Goal: Ask a question: Seek information or help from site administrators or community

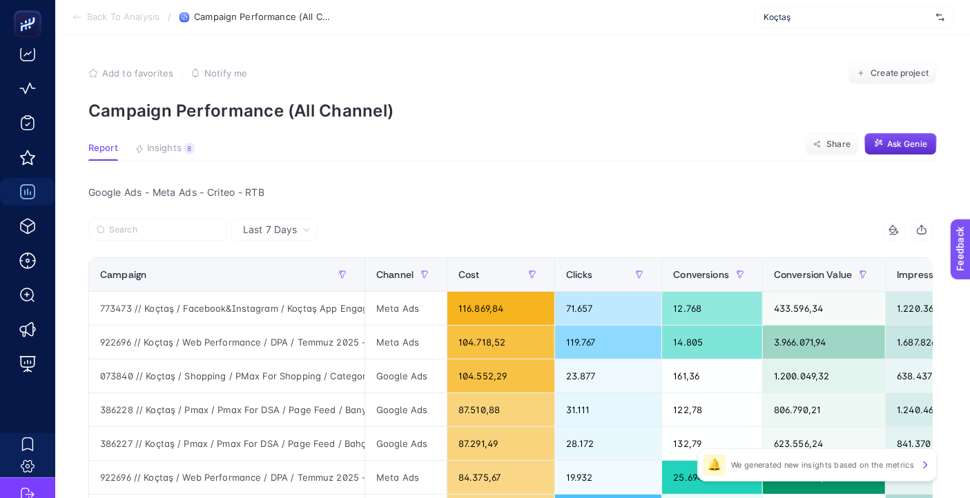
scroll to position [9, 70]
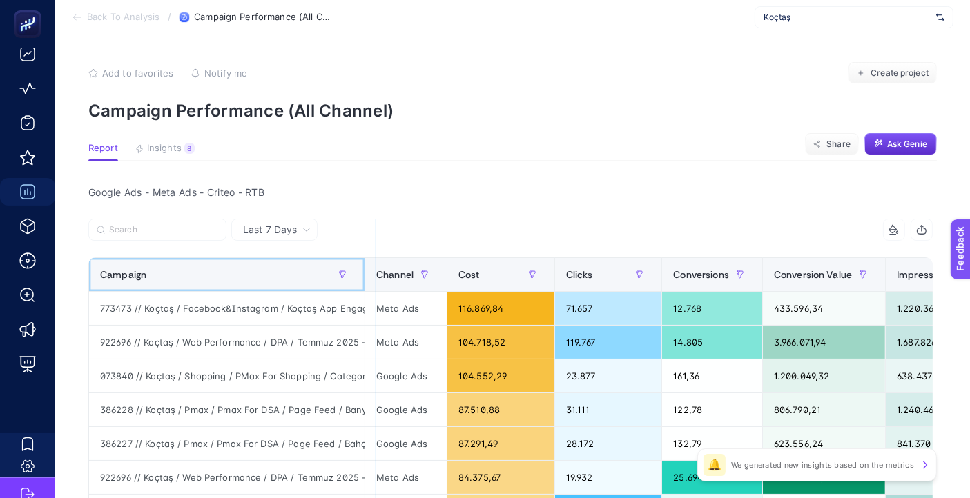
drag, startPoint x: 353, startPoint y: 271, endPoint x: 406, endPoint y: 302, distance: 61.9
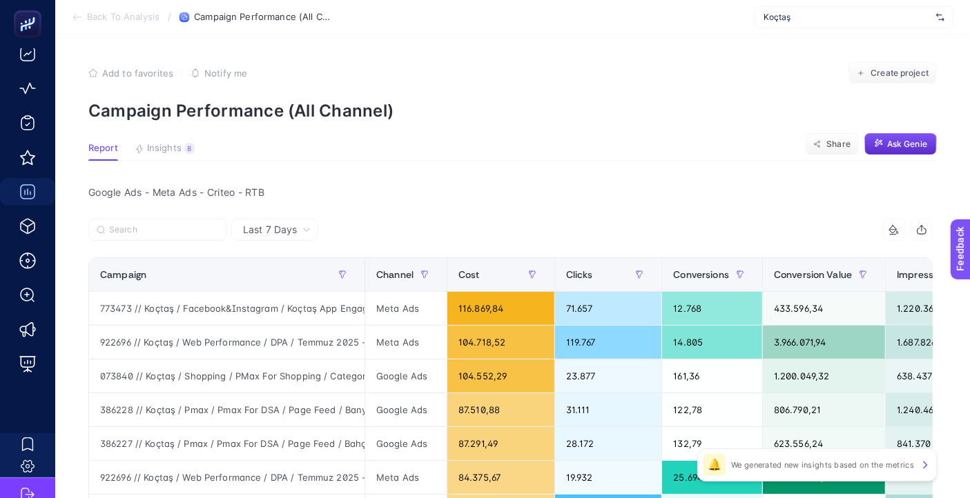
click at [536, 191] on div "Google Ads - Meta Ads - Criteo - RTB" at bounding box center [510, 192] width 866 height 19
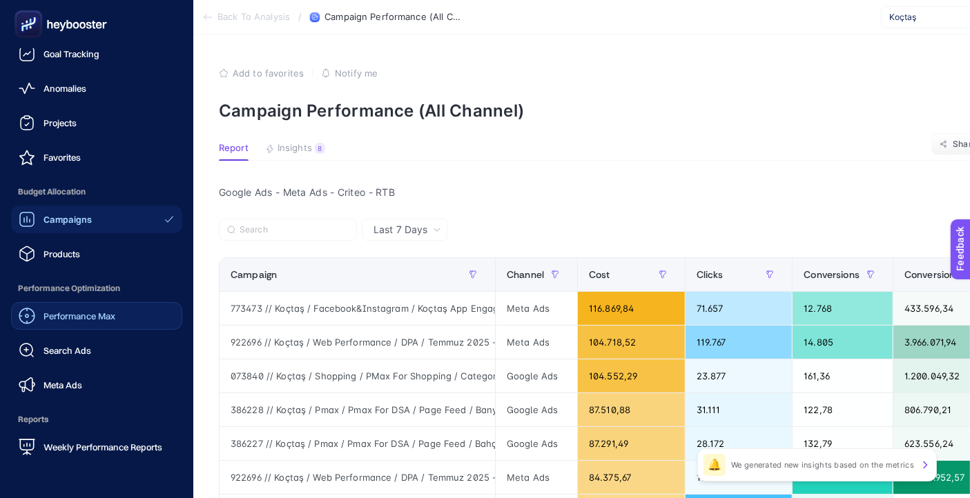
click at [88, 318] on span "Performance Max" at bounding box center [79, 316] width 72 height 11
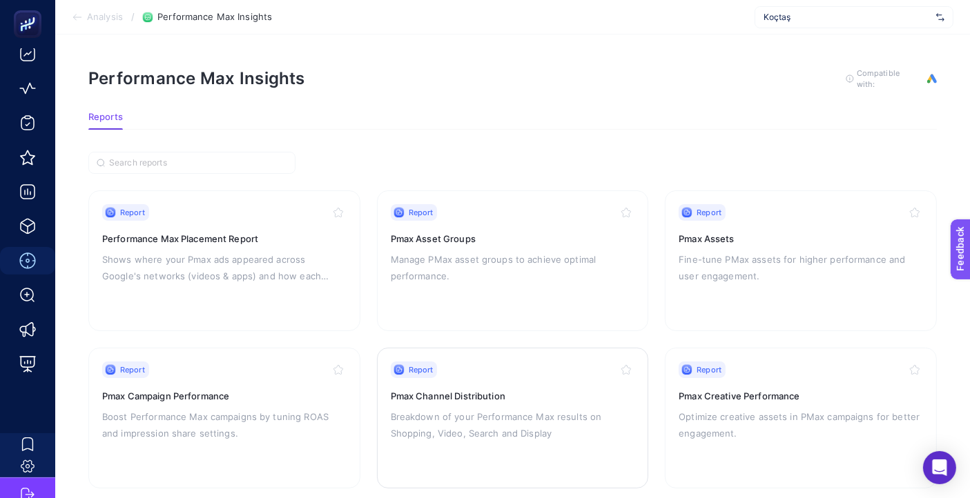
click at [518, 423] on p "Breakdown of your Performance Max results on Shopping, Video, Search and Display" at bounding box center [513, 425] width 244 height 33
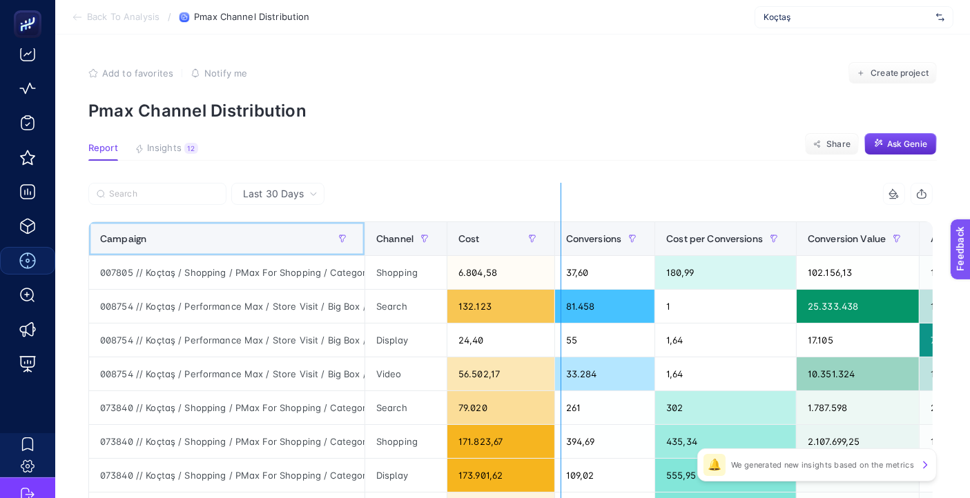
drag, startPoint x: 363, startPoint y: 233, endPoint x: 561, endPoint y: 255, distance: 198.6
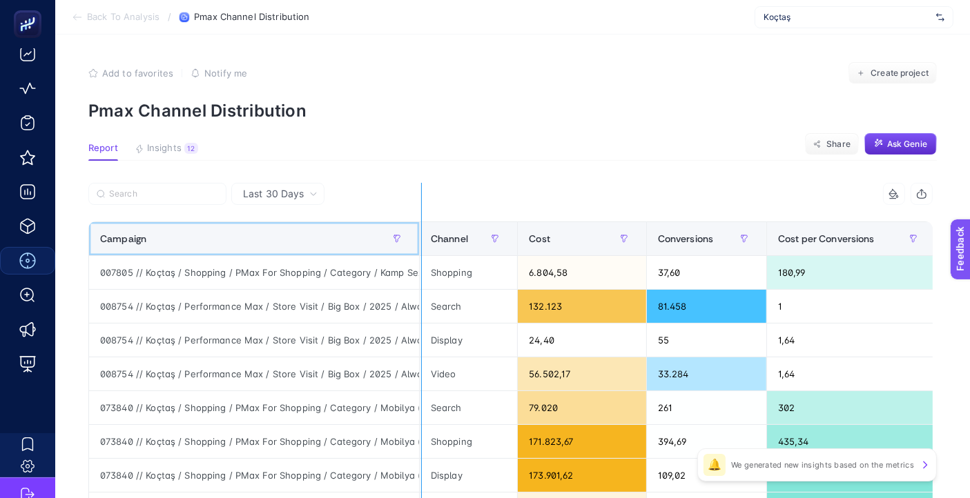
drag, startPoint x: 420, startPoint y: 235, endPoint x: 472, endPoint y: 237, distance: 51.9
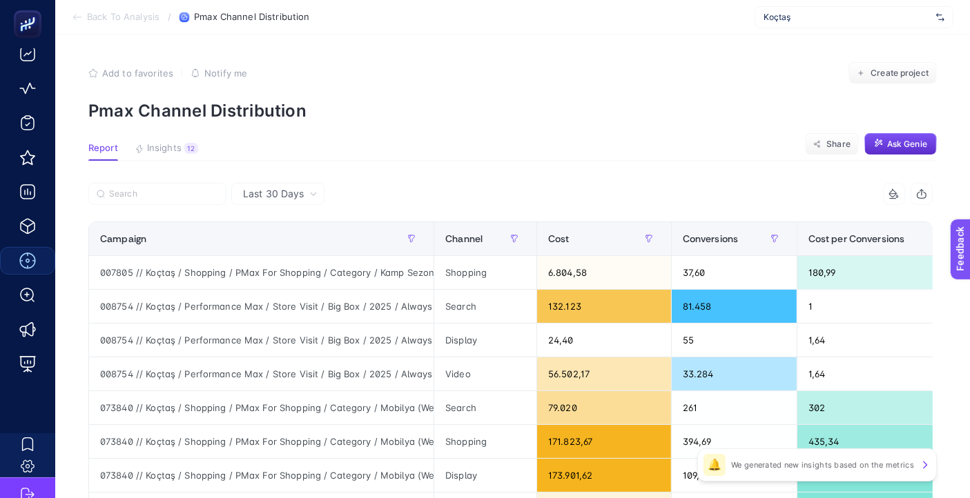
click at [421, 93] on section "Add to favorites false Notify me Create project Pmax Channel Distribution" at bounding box center [512, 91] width 848 height 59
click at [418, 243] on button "button" at bounding box center [411, 239] width 22 height 22
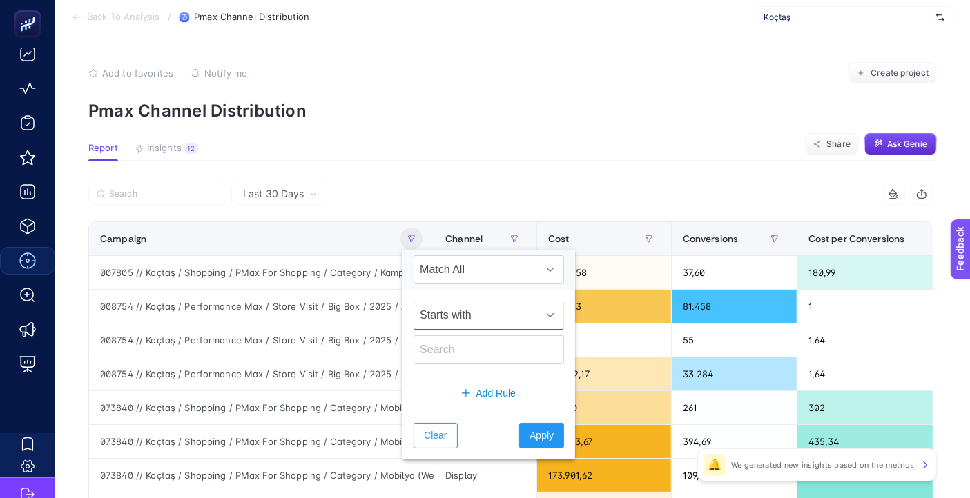
click at [508, 318] on span "Starts with" at bounding box center [475, 316] width 123 height 28
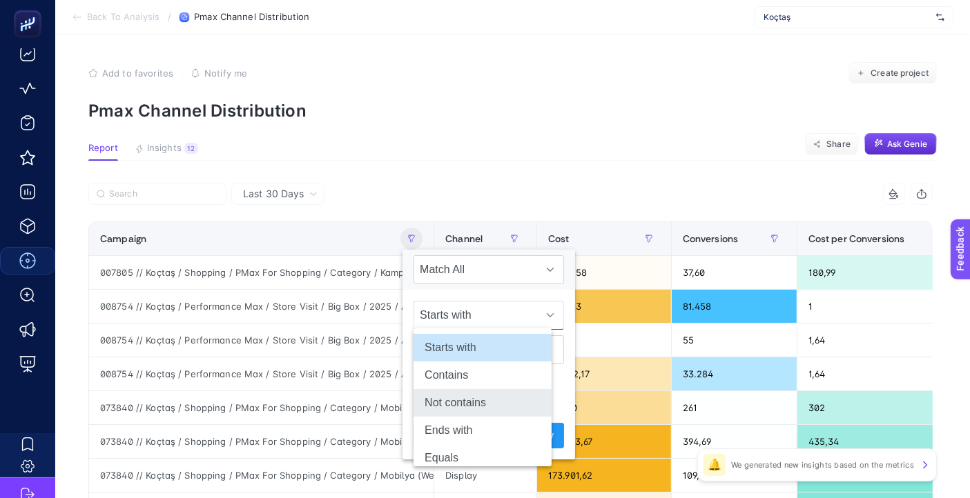
click at [485, 401] on li "Not contains" at bounding box center [483, 403] width 138 height 28
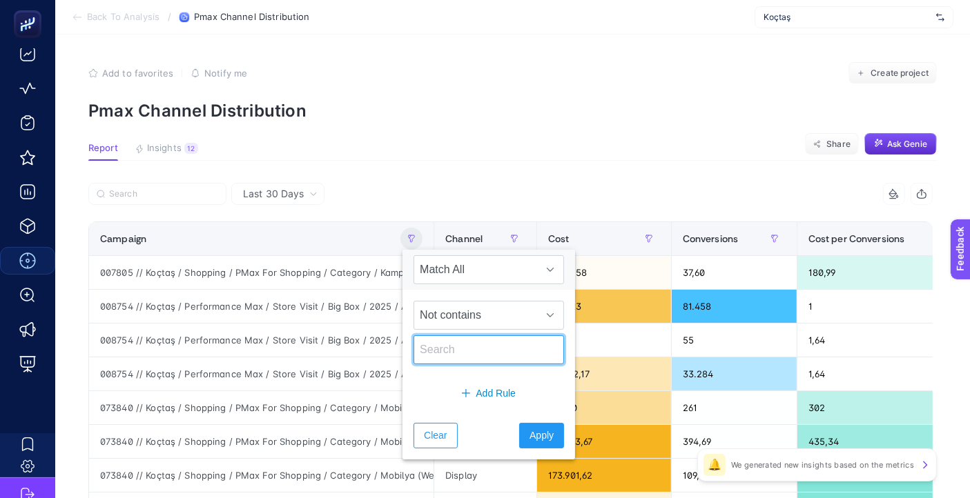
click at [461, 348] on input "text" at bounding box center [489, 350] width 151 height 29
type input "b"
type input "Big Box"
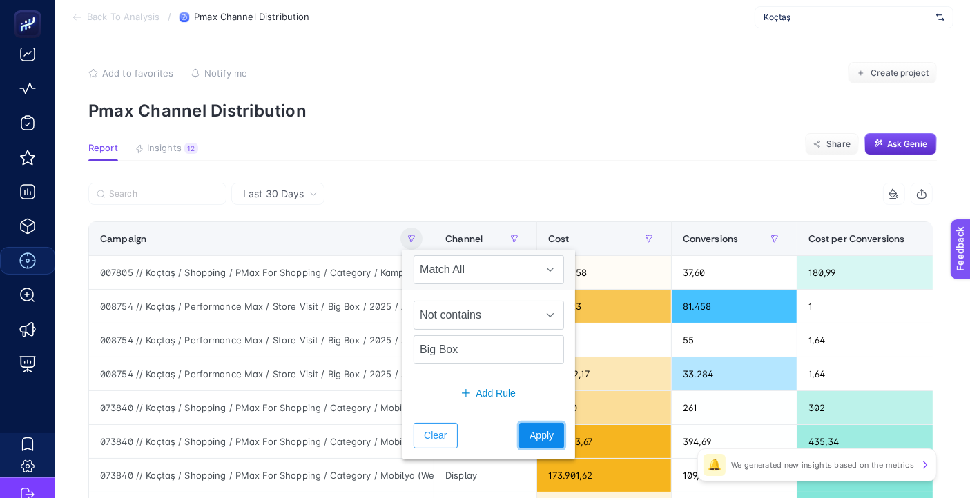
click at [535, 439] on button "Apply" at bounding box center [541, 436] width 45 height 26
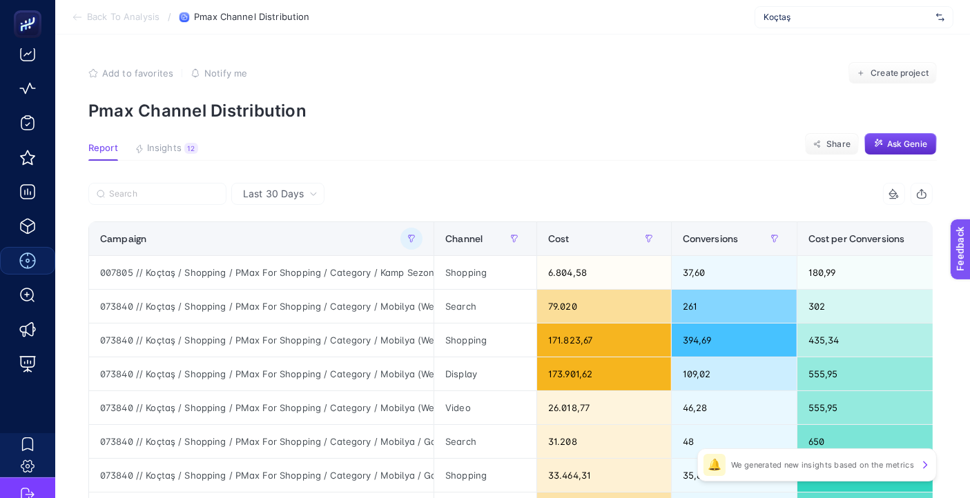
click at [650, 92] on section "Add to favorites false Notify me Create project Pmax Channel Distribution" at bounding box center [512, 91] width 848 height 59
click at [920, 137] on button "Ask Genie" at bounding box center [900, 144] width 72 height 22
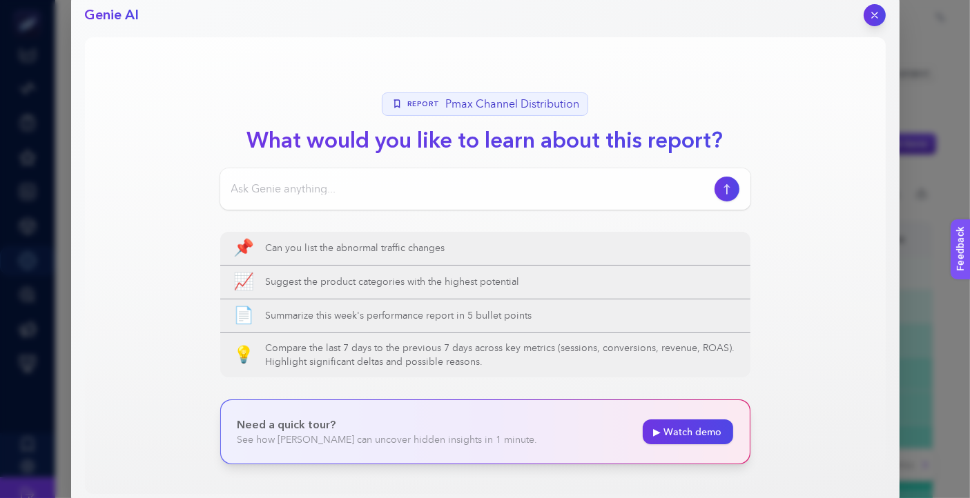
click at [380, 186] on input at bounding box center [470, 189] width 478 height 17
drag, startPoint x: 273, startPoint y: 191, endPoint x: 779, endPoint y: 204, distance: 506.2
click at [779, 204] on section "Report Pmax Channel Distribution What would you like to learn about this report…" at bounding box center [485, 265] width 801 height 457
click at [357, 191] on input "geçen gün yaptığın gibi bana son [DEMOGRAPHIC_DATA] günlük veri ile pmax for sh…" at bounding box center [470, 189] width 478 height 17
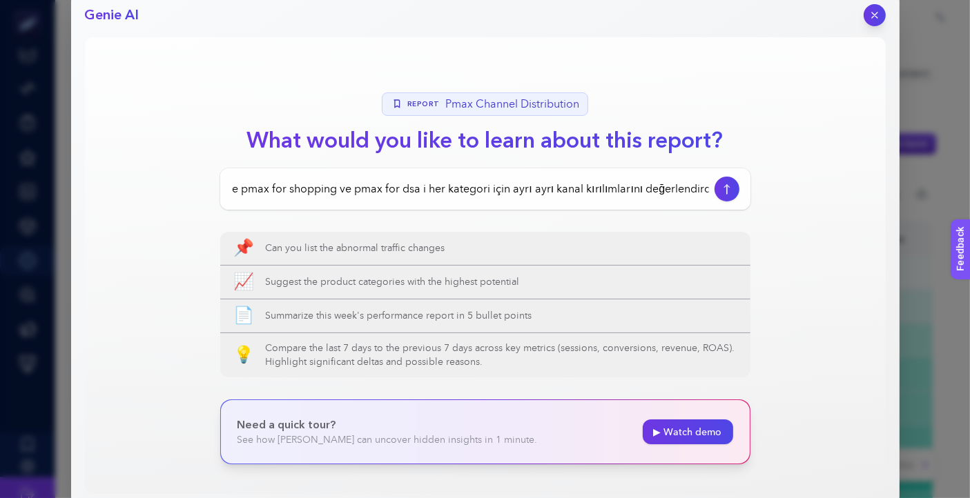
click at [266, 189] on input "geçen gün yaptığın gibi bana son [DEMOGRAPHIC_DATA] günlük veri ile pmax for sh…" at bounding box center [470, 189] width 478 height 17
drag, startPoint x: 548, startPoint y: 193, endPoint x: 766, endPoint y: 210, distance: 218.8
click at [766, 210] on section "Report Pmax Channel Distribution What would you like to learn about this report…" at bounding box center [485, 265] width 801 height 457
click at [793, 221] on section "Report Pmax Channel Distribution What would you like to learn about this report…" at bounding box center [485, 265] width 801 height 457
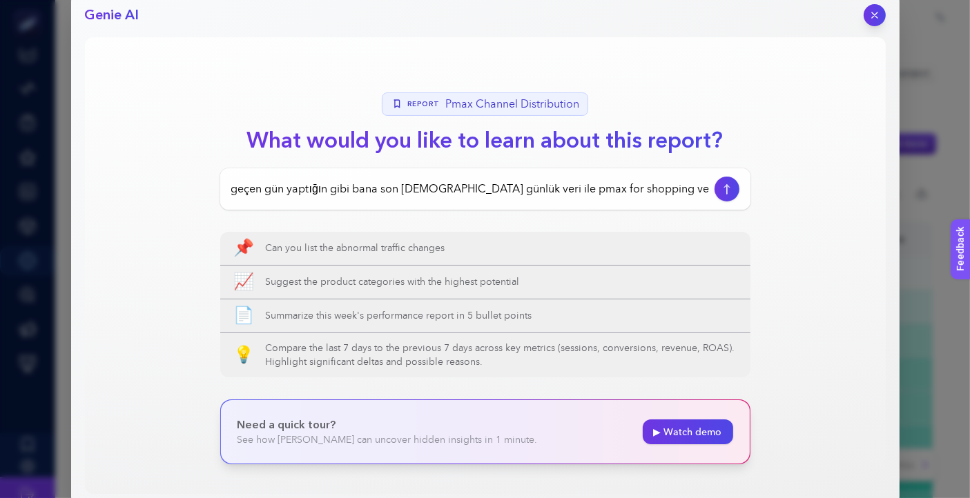
click at [639, 184] on input "geçen gün yaptığın gibi bana son [DEMOGRAPHIC_DATA] günlük veri ile pmax for sh…" at bounding box center [470, 189] width 478 height 17
drag, startPoint x: 547, startPoint y: 186, endPoint x: 866, endPoint y: 205, distance: 318.8
click at [866, 205] on section "Report Pmax Channel Distribution What would you like to learn about this report…" at bounding box center [485, 265] width 801 height 457
click at [699, 188] on input "geçen gün yaptığın gibi bana son [DEMOGRAPHIC_DATA] günlük veri ile pmax for sh…" at bounding box center [470, 189] width 478 height 17
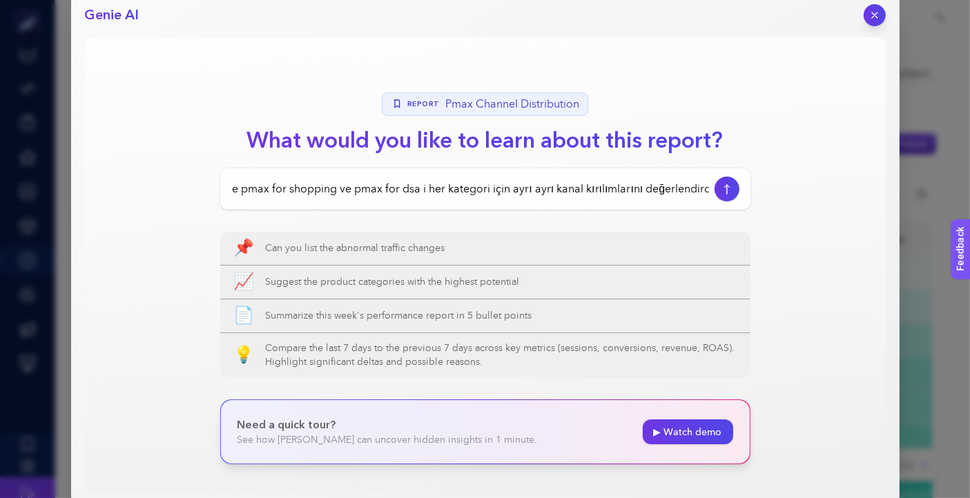
click at [706, 188] on input "geçen gün yaptığın gibi bana son [DEMOGRAPHIC_DATA] günlük veri ile pmax for sh…" at bounding box center [470, 189] width 478 height 17
type input "geçen gün yaptığın gibi bana son [DEMOGRAPHIC_DATA] günlük veri ile pmax for sh…"
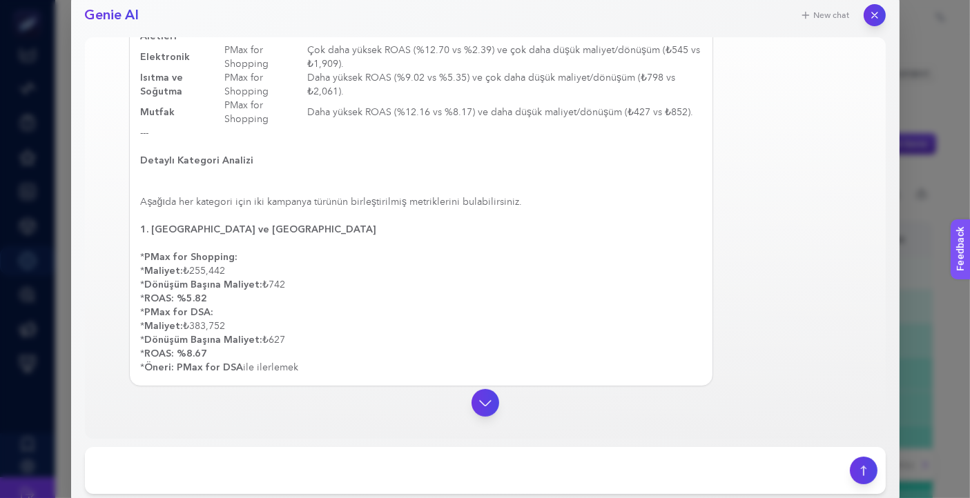
scroll to position [460, 0]
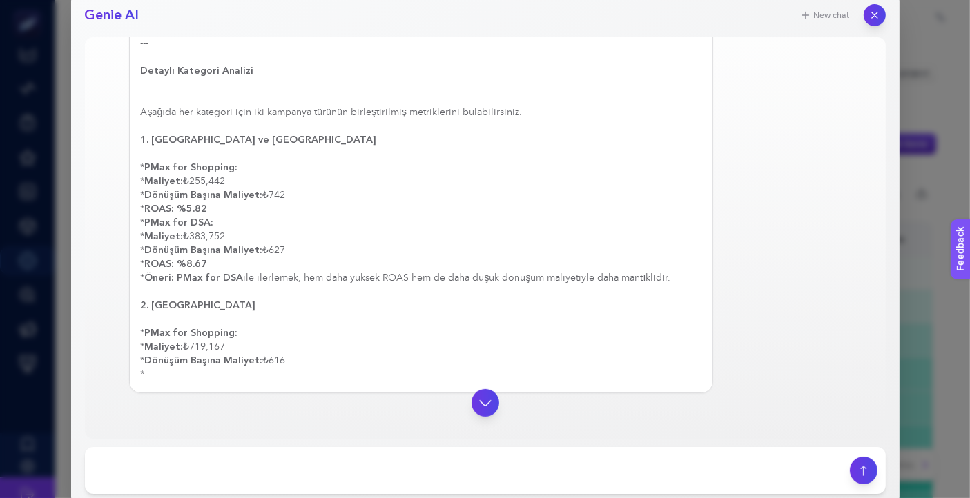
drag, startPoint x: 187, startPoint y: 232, endPoint x: 387, endPoint y: 241, distance: 200.4
click at [387, 241] on div "Elbette, son [DEMOGRAPHIC_DATA] günlük verilere göre PMax for Shopping ve PMax …" at bounding box center [421, 23] width 561 height 718
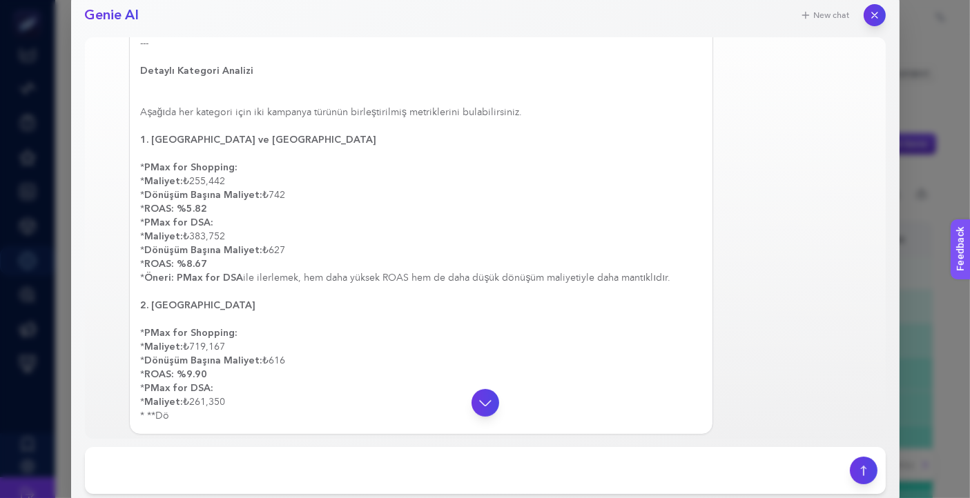
drag, startPoint x: 192, startPoint y: 232, endPoint x: 535, endPoint y: 225, distance: 343.2
click at [535, 225] on div "Elbette, son [DEMOGRAPHIC_DATA] günlük verilere göre PMax for Shopping ve PMax …" at bounding box center [421, 43] width 561 height 759
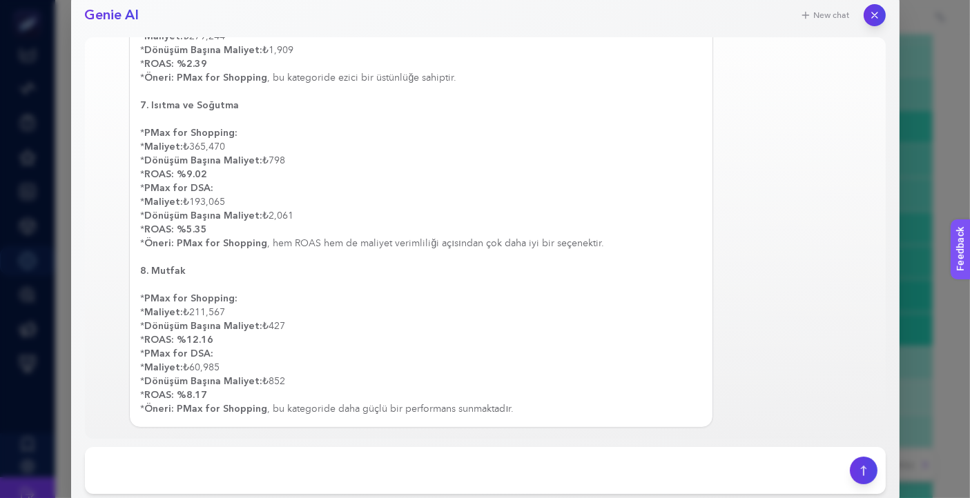
scroll to position [536, 8]
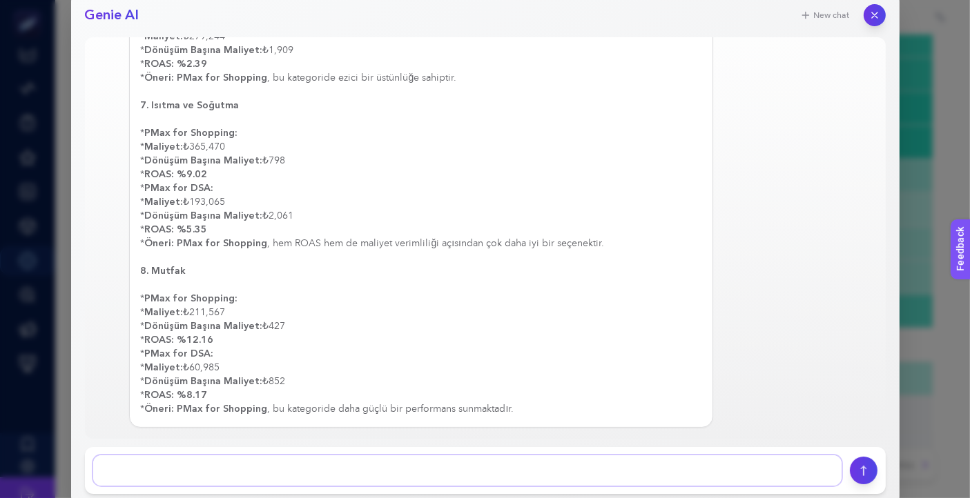
click at [526, 466] on textarea at bounding box center [467, 471] width 748 height 30
click at [450, 470] on textarea at bounding box center [467, 471] width 748 height 30
paste textarea "Kategori: Banyo PMax for DSA - Kanal Performansı Kanal Maliyet Dönüşümler ROAS …"
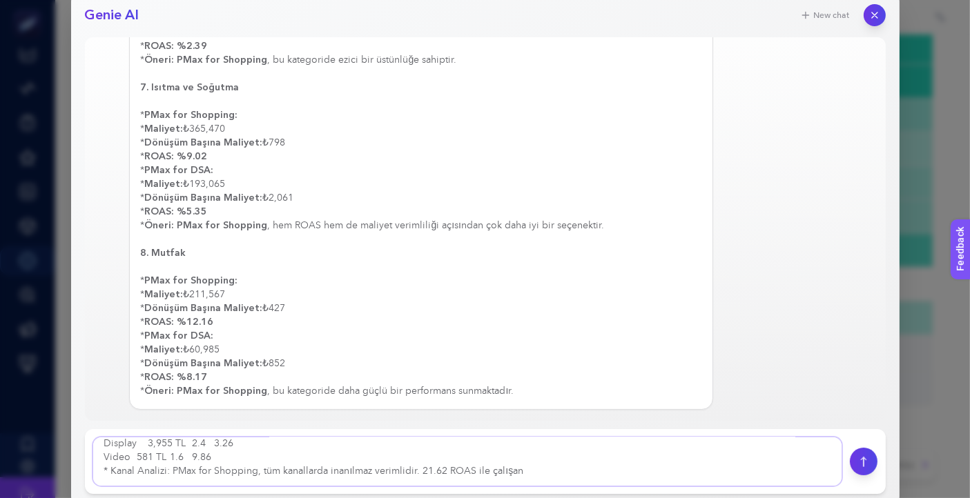
scroll to position [615, 8]
click at [552, 472] on textarea at bounding box center [467, 462] width 748 height 48
type textarea "kanal performansına göre kırdığında nasıl bir tablo görüyorsun? Örn. Kategori: …"
click at [866, 460] on icon "submit" at bounding box center [863, 461] width 14 height 11
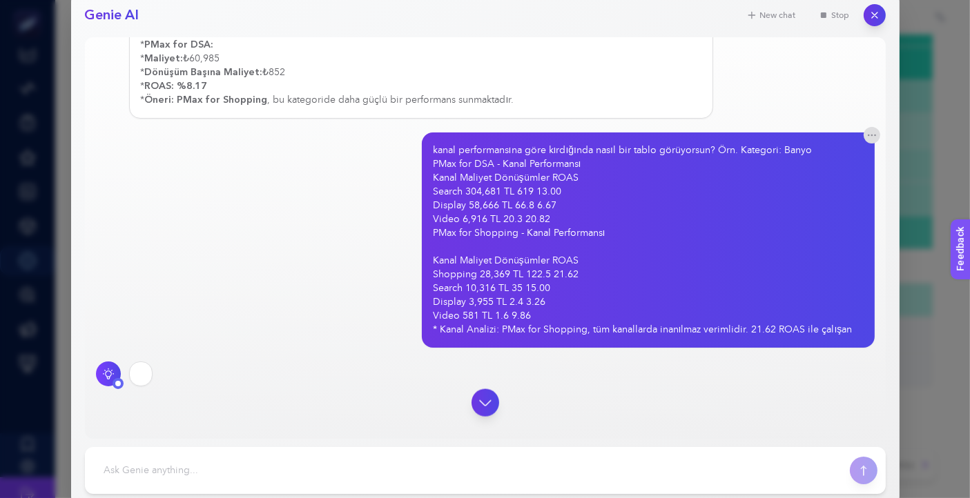
scroll to position [1892, 0]
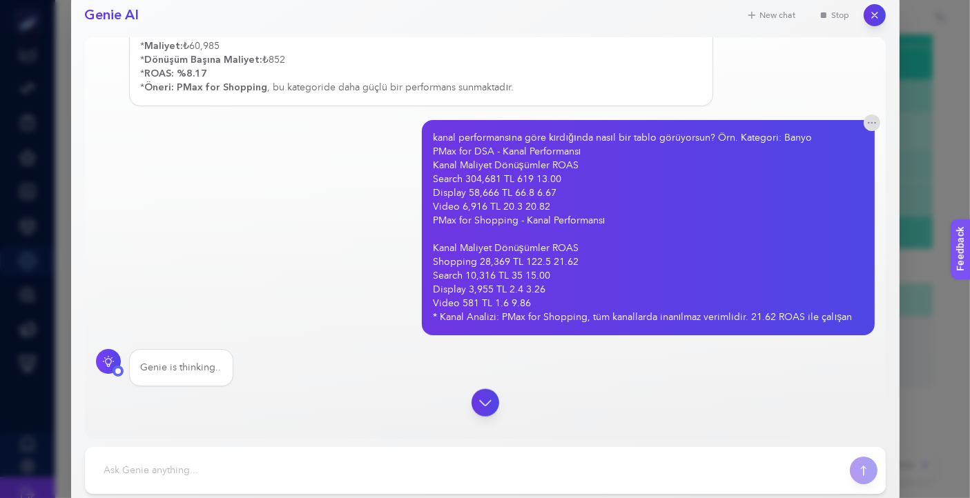
click at [321, 246] on div "kanal performansına göre kırdığında nasıl bir tablo görüyorsun? Örn. Kategori: …" at bounding box center [485, 227] width 779 height 215
click at [493, 408] on div at bounding box center [485, 403] width 779 height 28
click at [483, 402] on icon "button" at bounding box center [485, 403] width 12 height 5
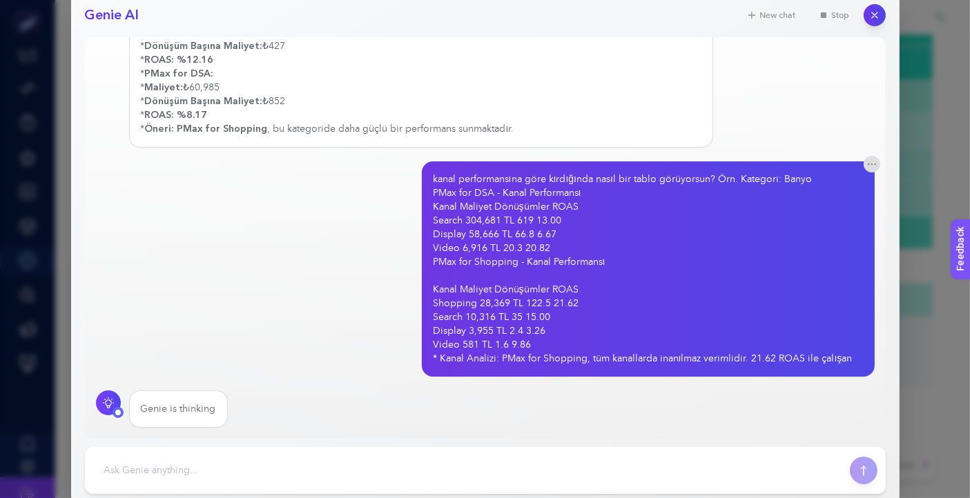
scroll to position [1903, 0]
click at [240, 340] on div "kanal performansına göre kırdığında nasıl bir tablo görüyorsun? Örn. Kategori: …" at bounding box center [485, 269] width 779 height 215
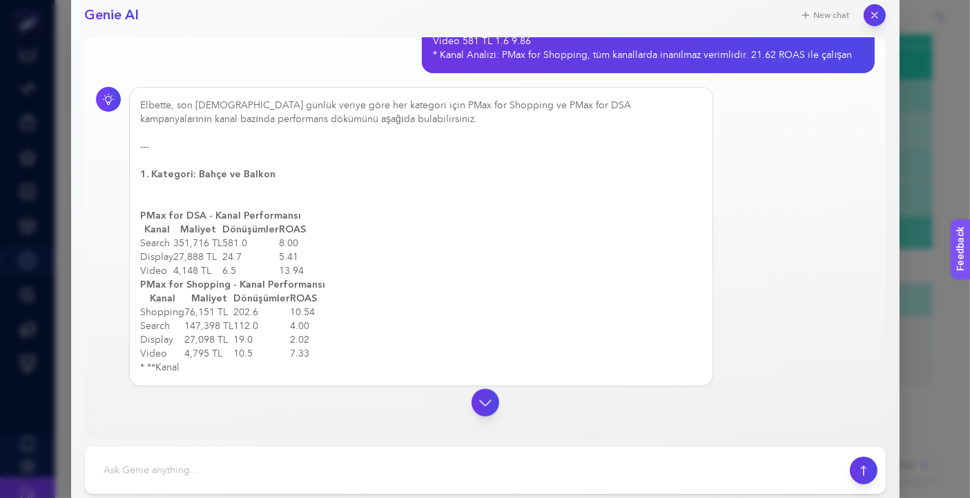
scroll to position [2331, 0]
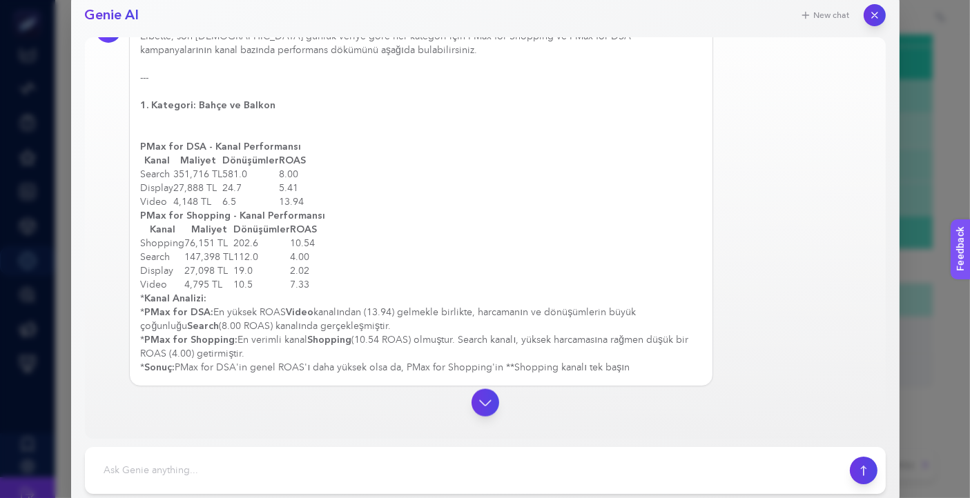
click at [834, 166] on div "Elbette, son [DEMOGRAPHIC_DATA] günlük veriye göre her kategori için PMax for S…" at bounding box center [485, 202] width 779 height 369
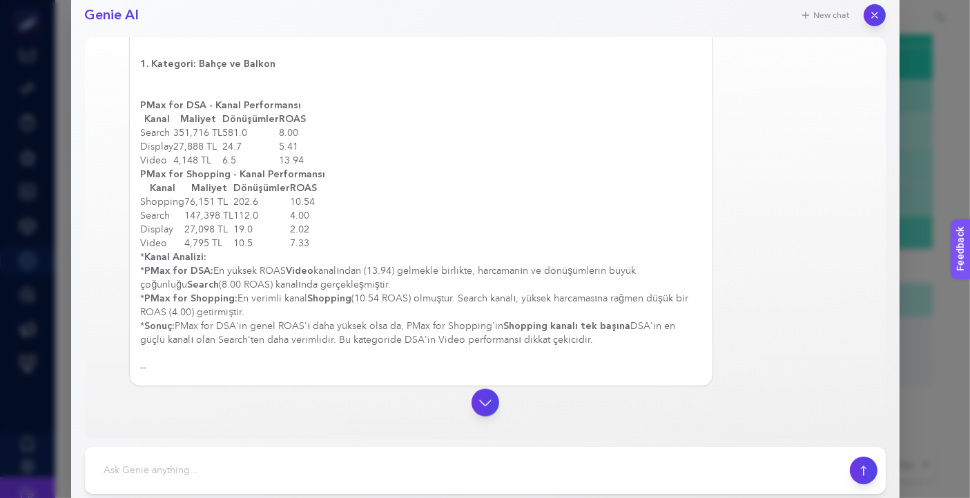
click at [775, 198] on div "Elbette, son [DEMOGRAPHIC_DATA] günlük veriye göre her kategori için PMax for S…" at bounding box center [485, 182] width 779 height 410
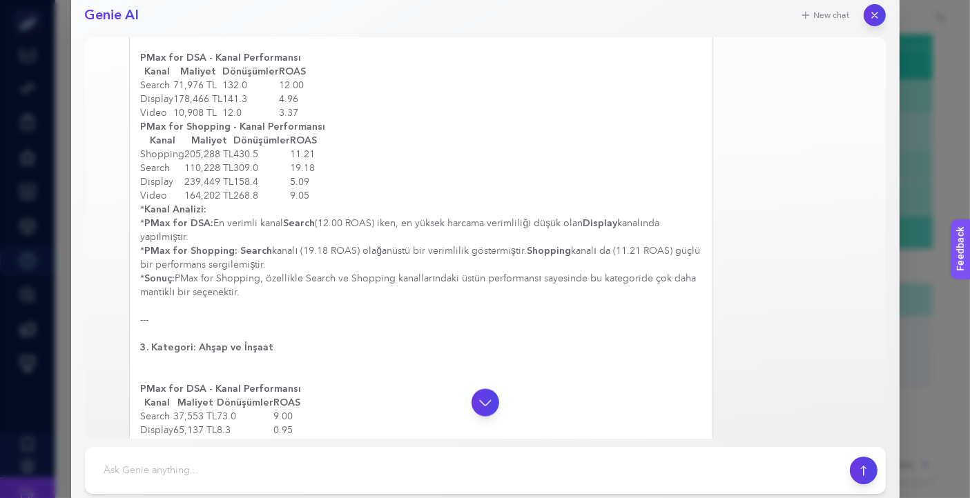
scroll to position [2485, 0]
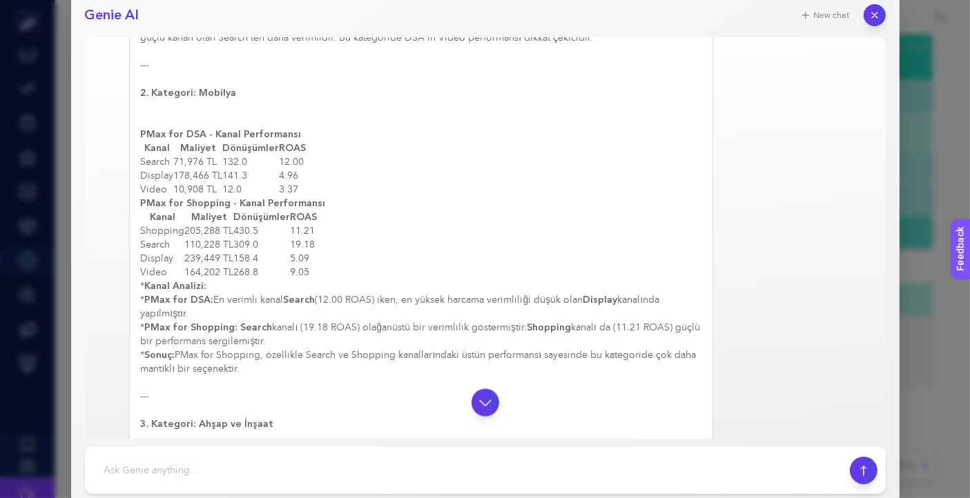
click at [550, 298] on div "Elbette, son [DEMOGRAPHIC_DATA] günlük veriye göre her kategori için PMax for S…" at bounding box center [421, 397] width 561 height 1422
click at [605, 308] on div "Elbette, son [DEMOGRAPHIC_DATA] günlük veriye göre her kategori için PMax for S…" at bounding box center [421, 397] width 561 height 1422
drag, startPoint x: 363, startPoint y: 308, endPoint x: 586, endPoint y: 320, distance: 223.3
click at [586, 320] on div "Elbette, son [DEMOGRAPHIC_DATA] günlük veriye göre her kategori için PMax for S…" at bounding box center [421, 452] width 561 height 1533
click at [653, 324] on div "Elbette, son [DEMOGRAPHIC_DATA] günlük veriye göre her kategori için PMax for S…" at bounding box center [421, 452] width 561 height 1533
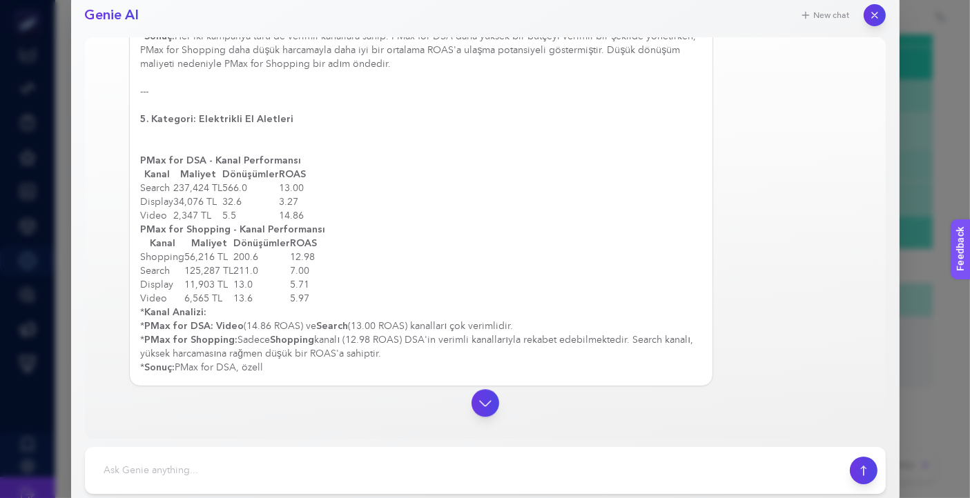
scroll to position [3943, 0]
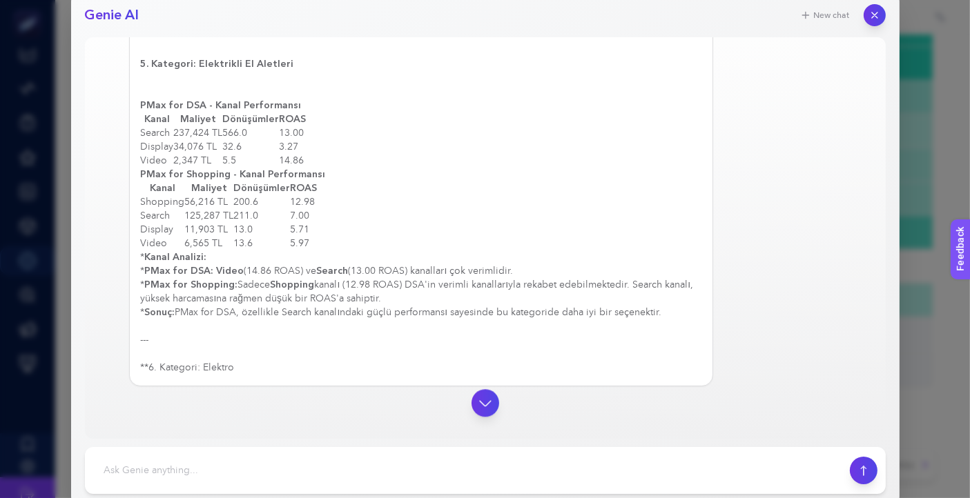
drag, startPoint x: 212, startPoint y: 207, endPoint x: 476, endPoint y: 231, distance: 265.5
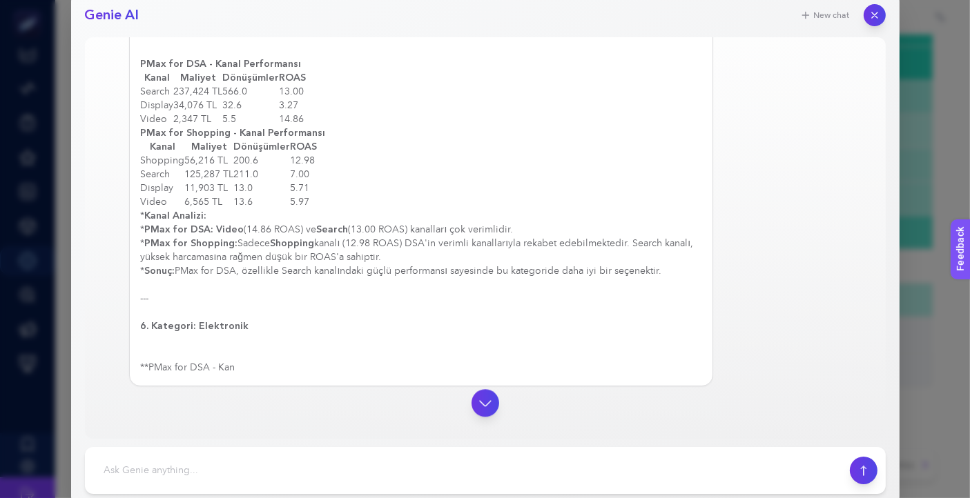
drag, startPoint x: 471, startPoint y: 208, endPoint x: 602, endPoint y: 226, distance: 132.4
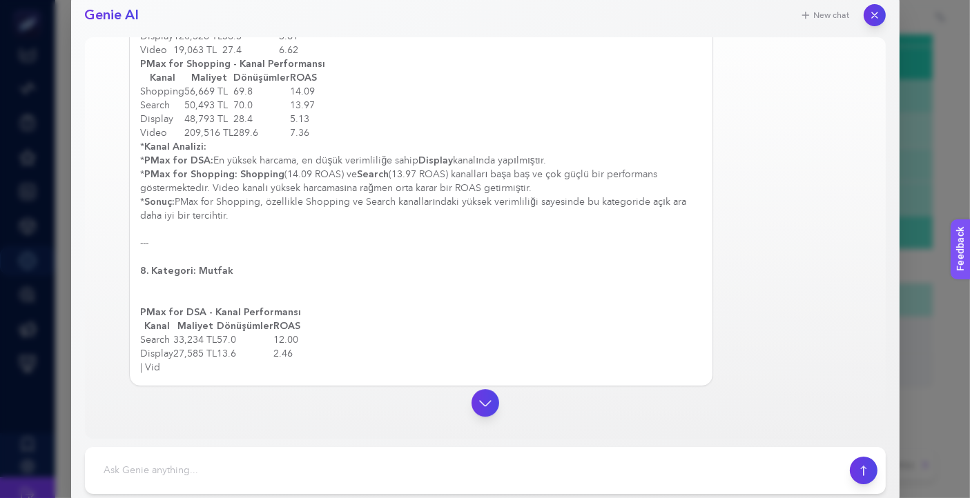
scroll to position [5299, 0]
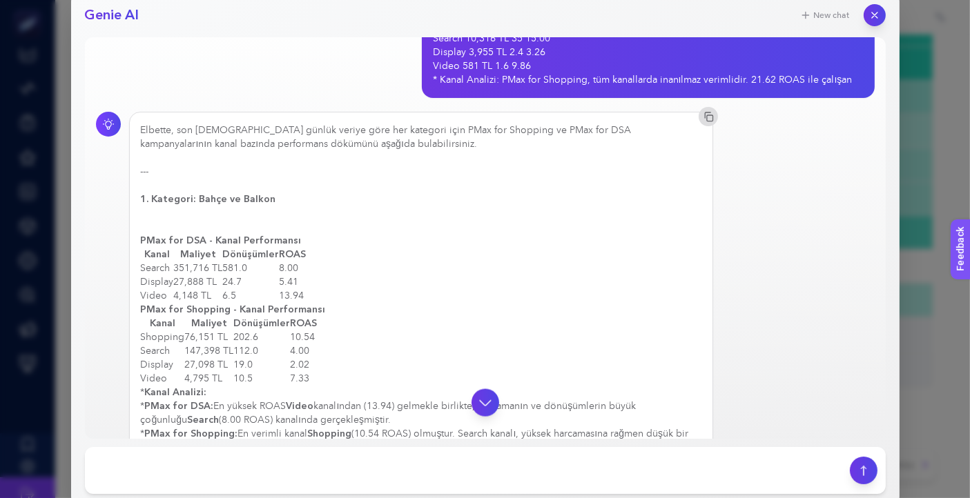
scroll to position [2124, 0]
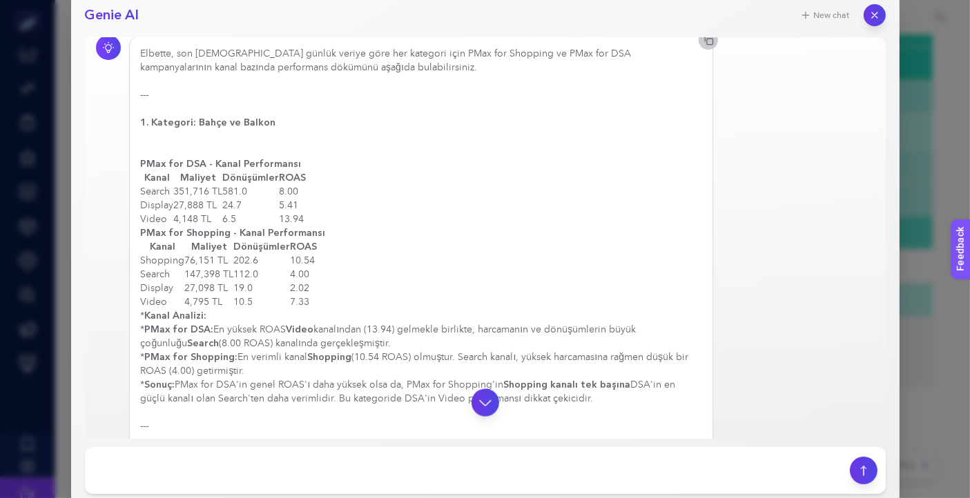
click at [701, 50] on button "button" at bounding box center [708, 39] width 19 height 19
click at [873, 17] on icon "button" at bounding box center [874, 15] width 6 height 6
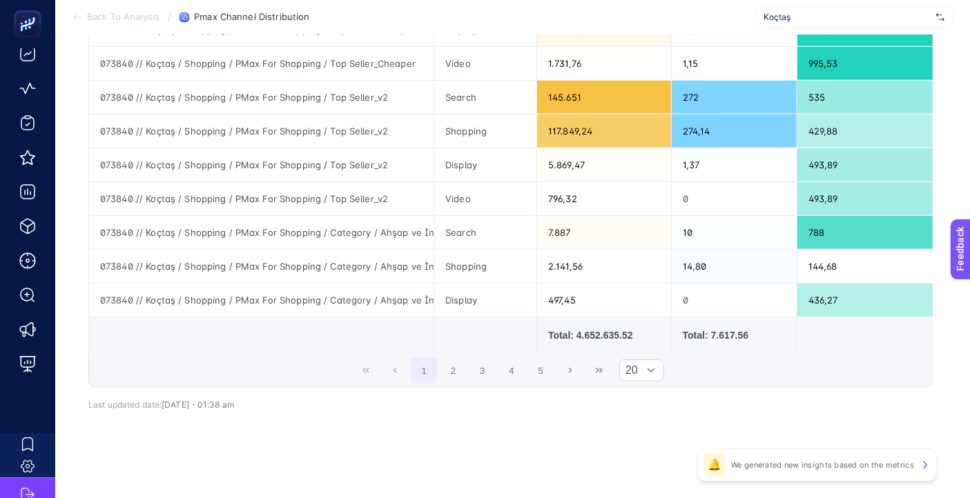
click at [766, 411] on div "5 items selected Campaign Channel Cost Conversions Cost per Conversions Convers…" at bounding box center [510, 8] width 844 height 837
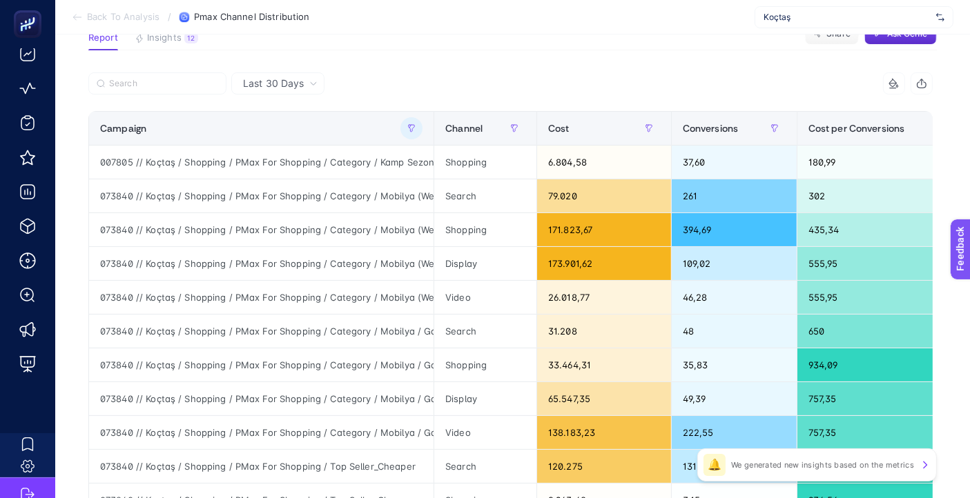
scroll to position [0, 8]
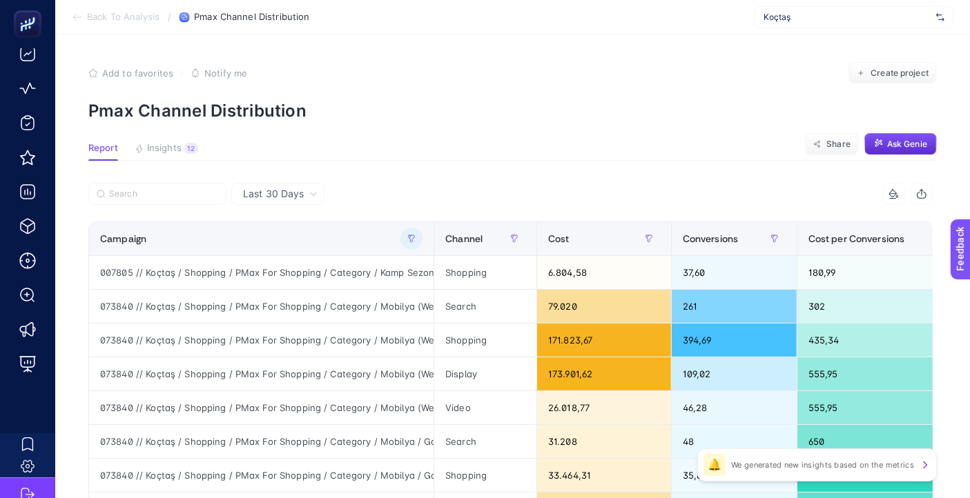
click at [925, 145] on span "Ask Genie" at bounding box center [907, 144] width 40 height 11
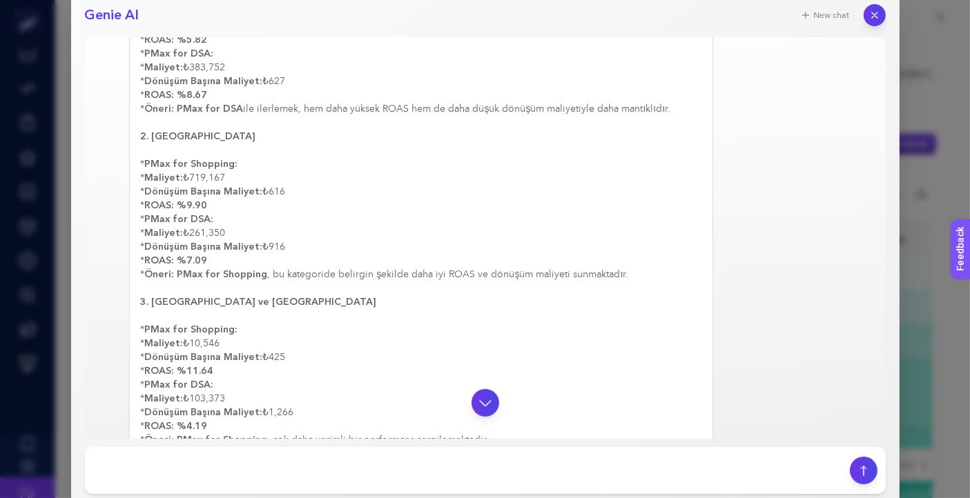
scroll to position [460, 0]
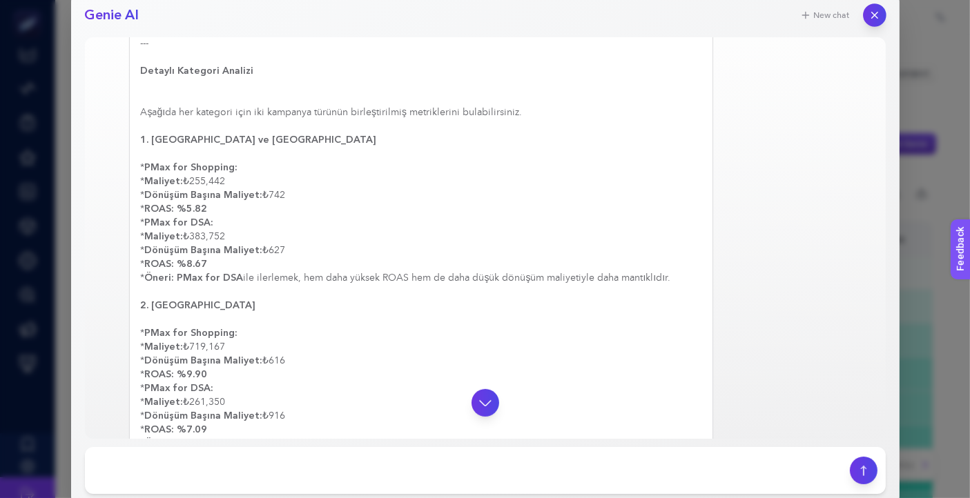
click at [877, 14] on icon "button" at bounding box center [874, 16] width 12 height 12
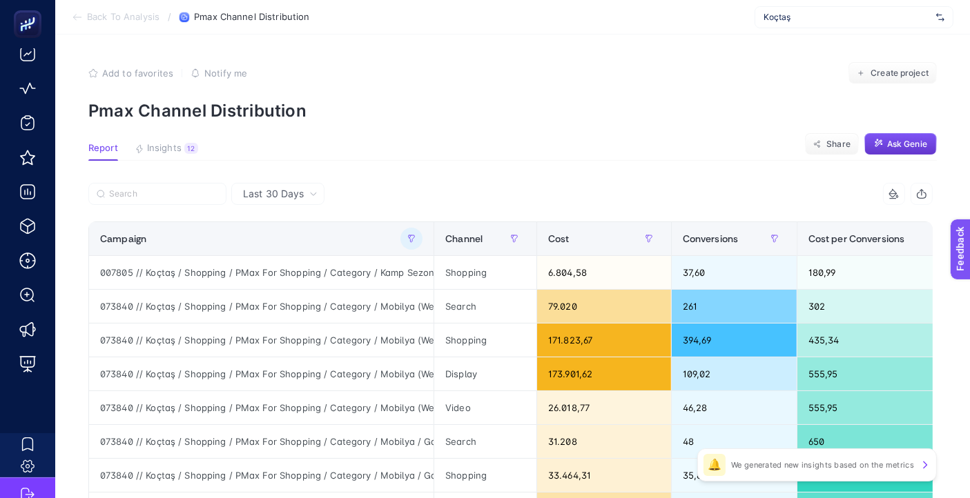
click at [893, 135] on button "Ask Genie" at bounding box center [900, 144] width 72 height 22
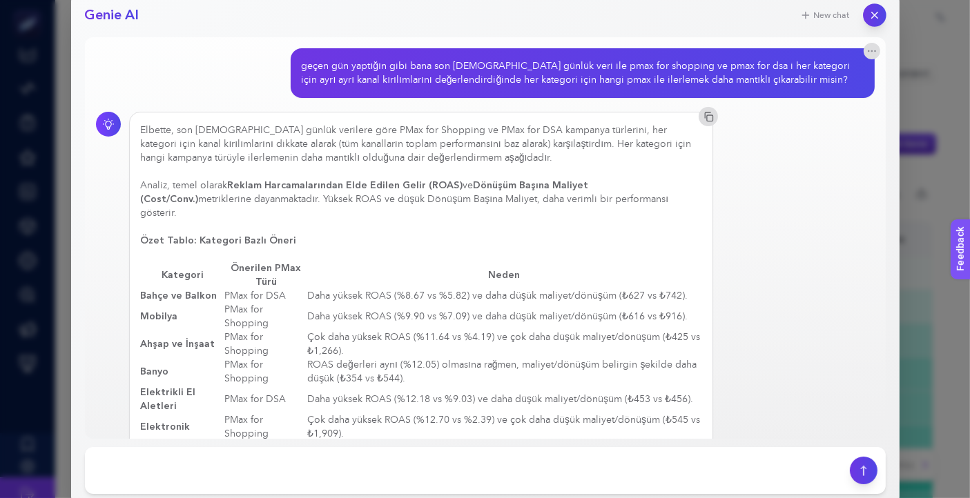
click at [877, 14] on icon "button" at bounding box center [874, 16] width 12 height 12
